Goal: Information Seeking & Learning: Learn about a topic

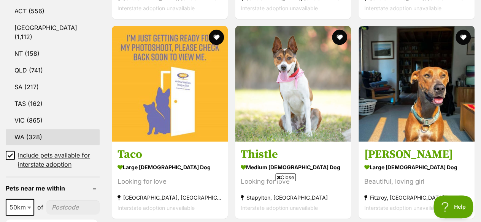
click at [33, 129] on link "WA (328)" at bounding box center [53, 137] width 94 height 16
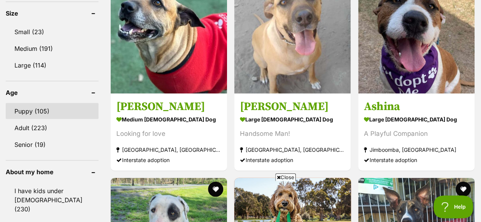
click at [25, 103] on link "Puppy (105)" at bounding box center [52, 111] width 93 height 16
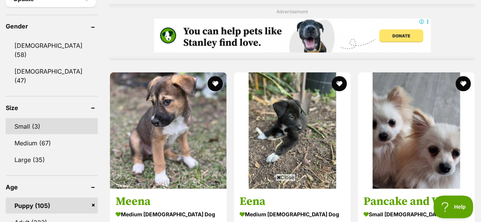
click at [27, 118] on link "Small (3)" at bounding box center [52, 126] width 92 height 16
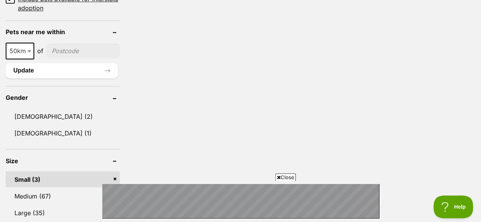
scroll to position [646, 0]
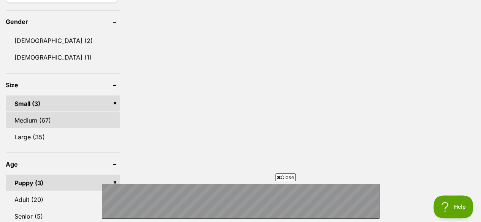
click at [51, 112] on link "Medium (67)" at bounding box center [63, 120] width 114 height 16
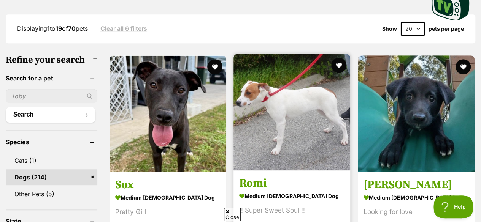
scroll to position [266, 0]
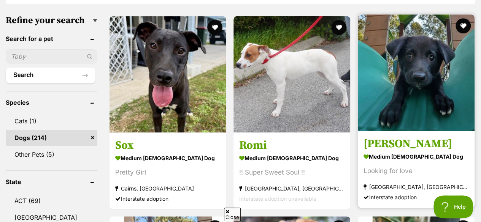
click at [417, 38] on img at bounding box center [415, 72] width 117 height 117
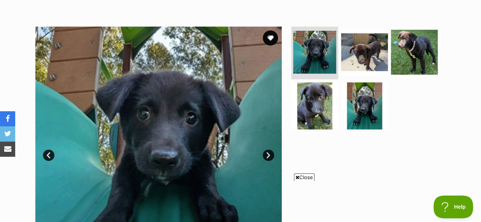
scroll to position [190, 0]
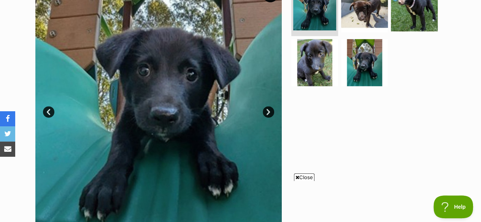
click at [268, 106] on link "Next" at bounding box center [267, 111] width 11 height 11
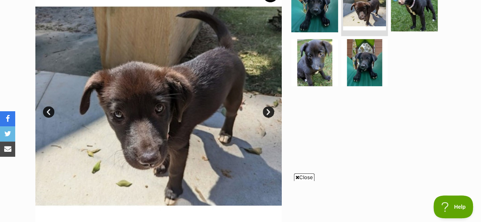
click at [268, 106] on link "Next" at bounding box center [267, 111] width 11 height 11
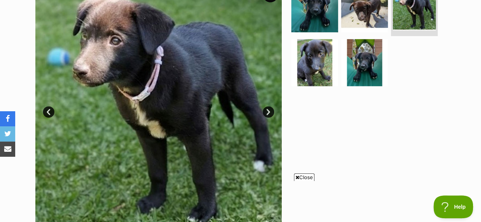
click at [268, 106] on link "Next" at bounding box center [267, 111] width 11 height 11
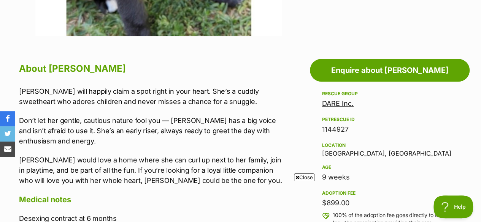
scroll to position [380, 0]
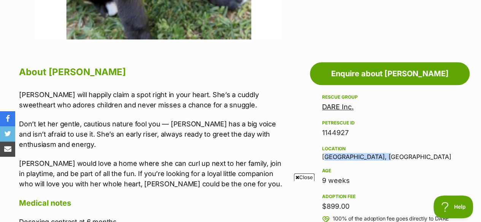
drag, startPoint x: 379, startPoint y: 142, endPoint x: 323, endPoint y: 140, distance: 56.2
click at [323, 144] on div "Location Victoria Point, QLD" at bounding box center [389, 152] width 135 height 16
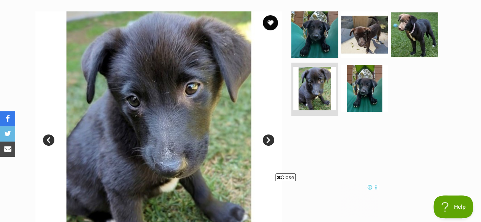
scroll to position [152, 0]
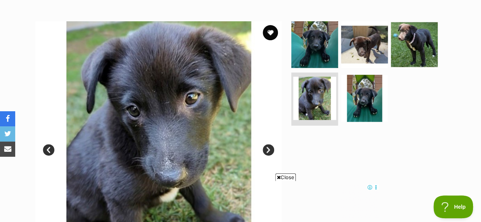
click at [266, 144] on link "Next" at bounding box center [267, 149] width 11 height 11
